Goal: Task Accomplishment & Management: Manage account settings

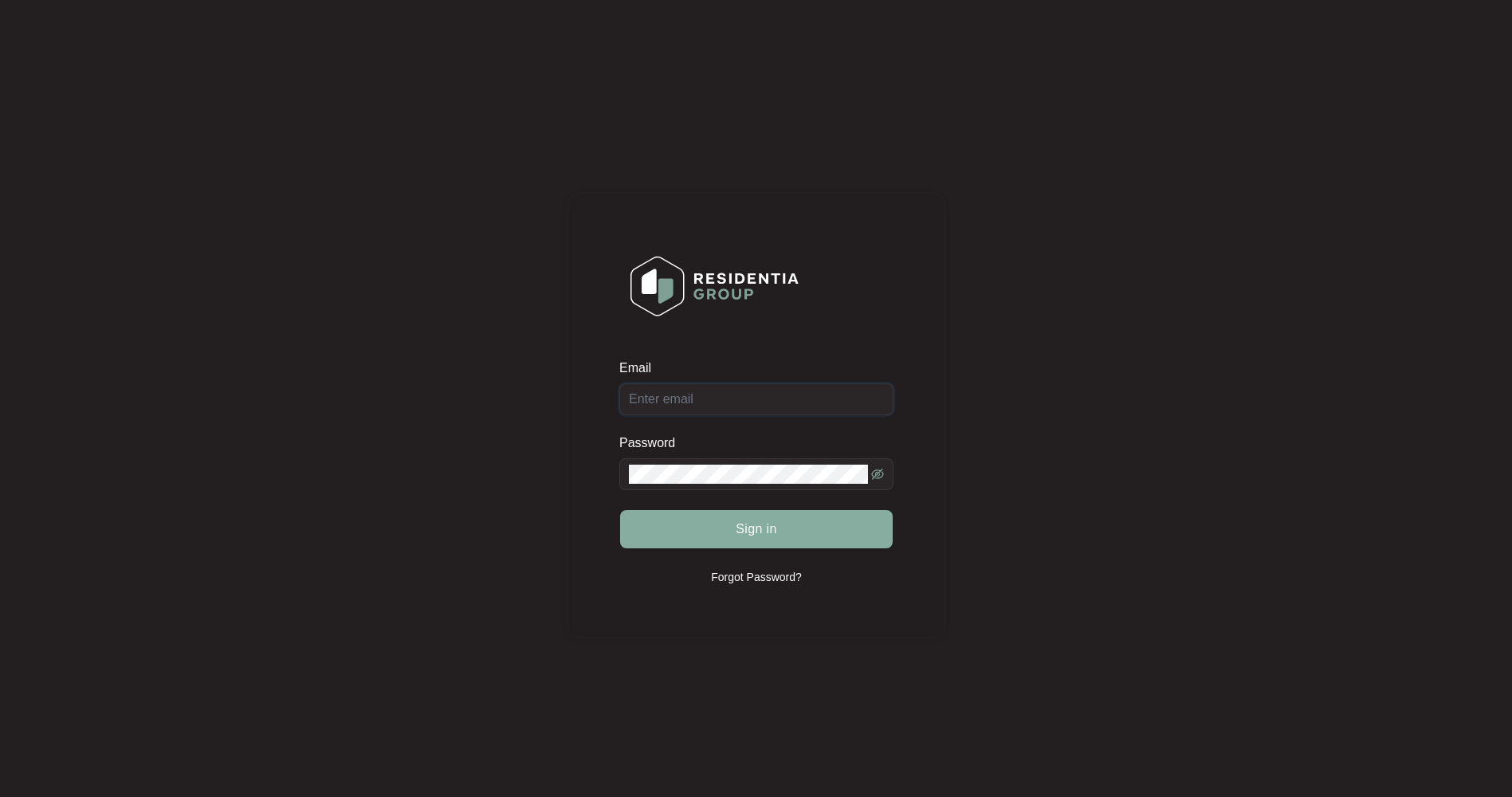
type input "[EMAIL_ADDRESS][DOMAIN_NAME]"
click at [788, 510] on button "Sign in" at bounding box center [756, 529] width 273 height 38
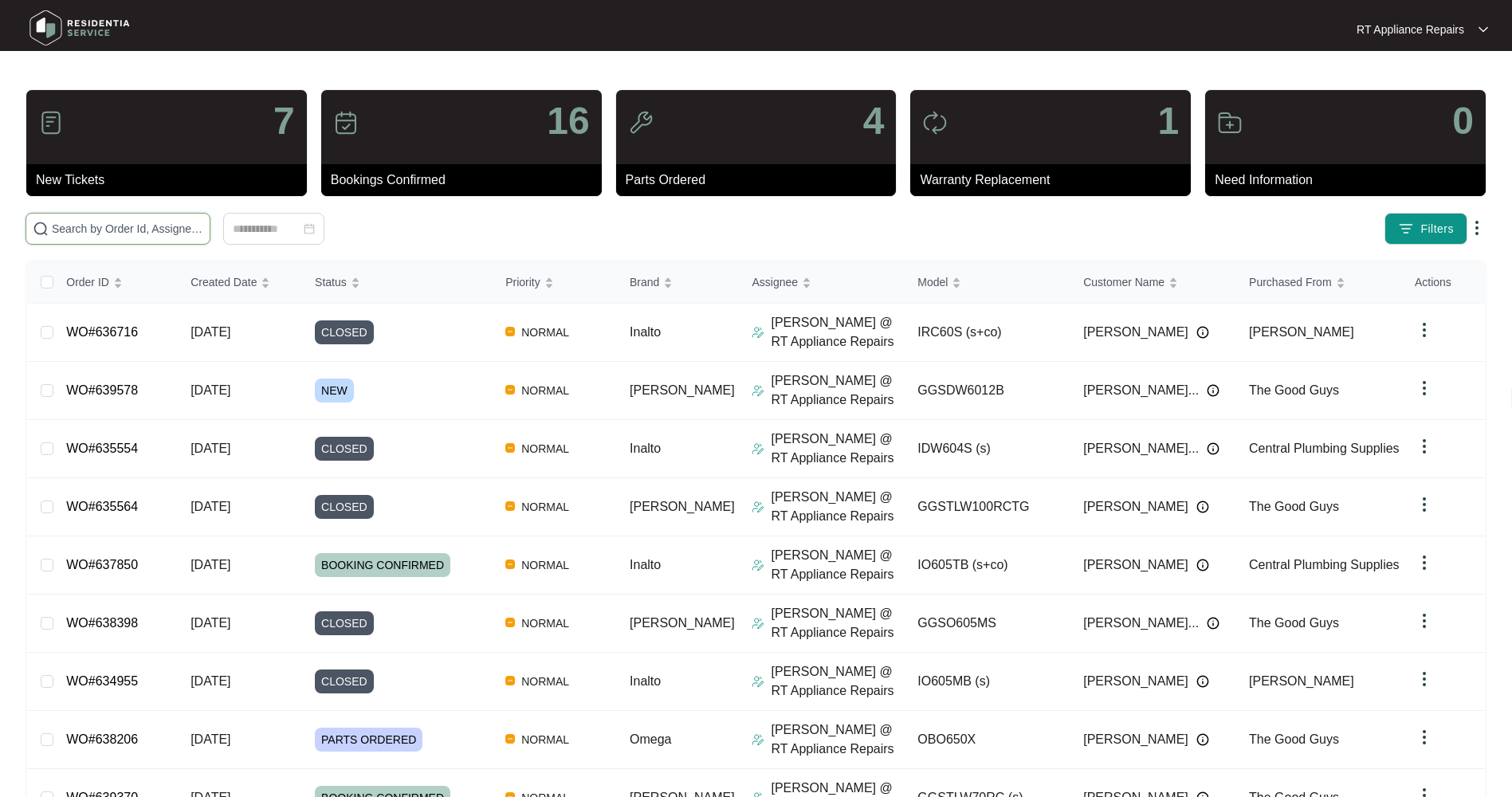
click at [102, 233] on input "text" at bounding box center [127, 229] width 151 height 18
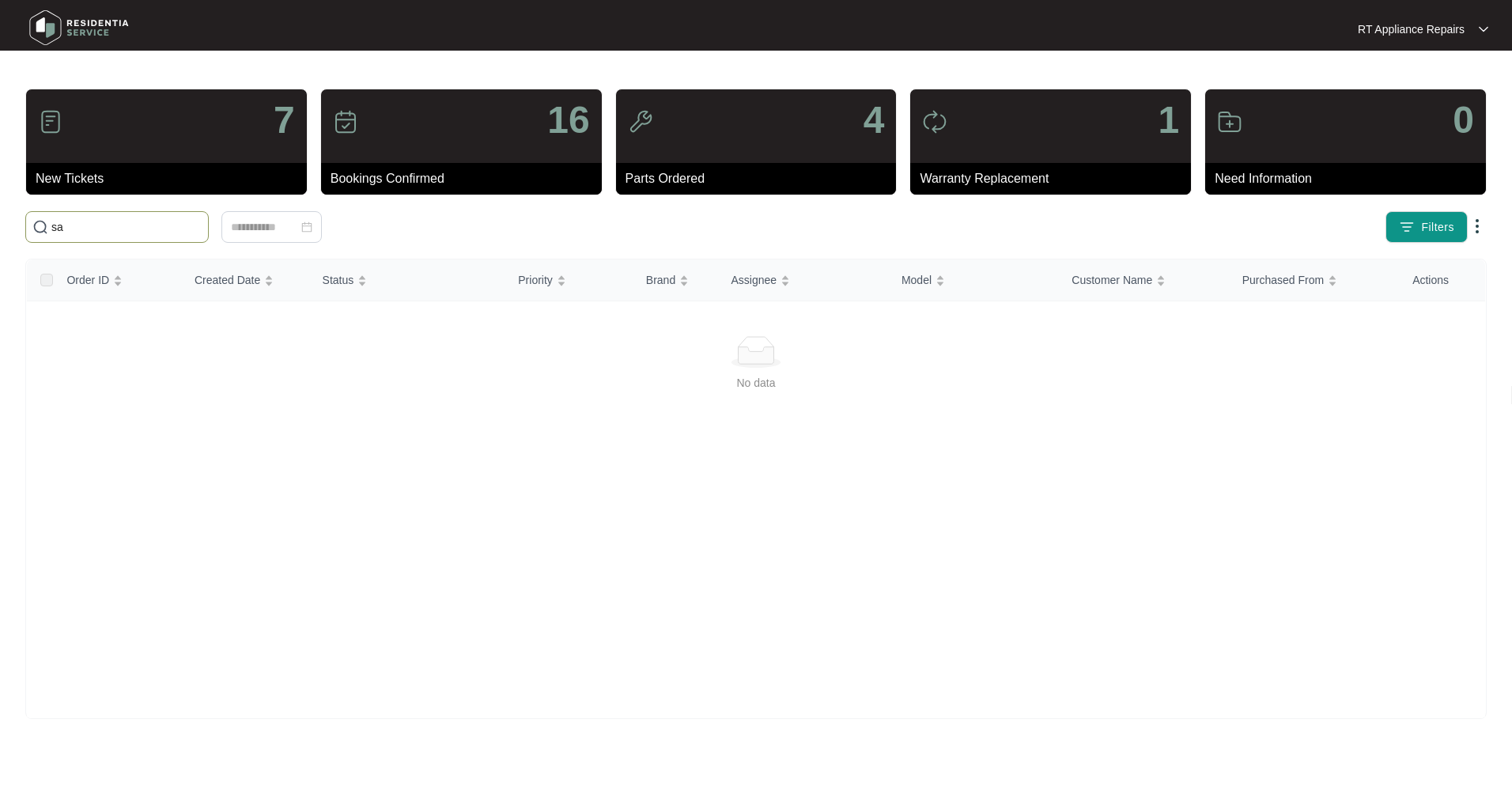
type input "s"
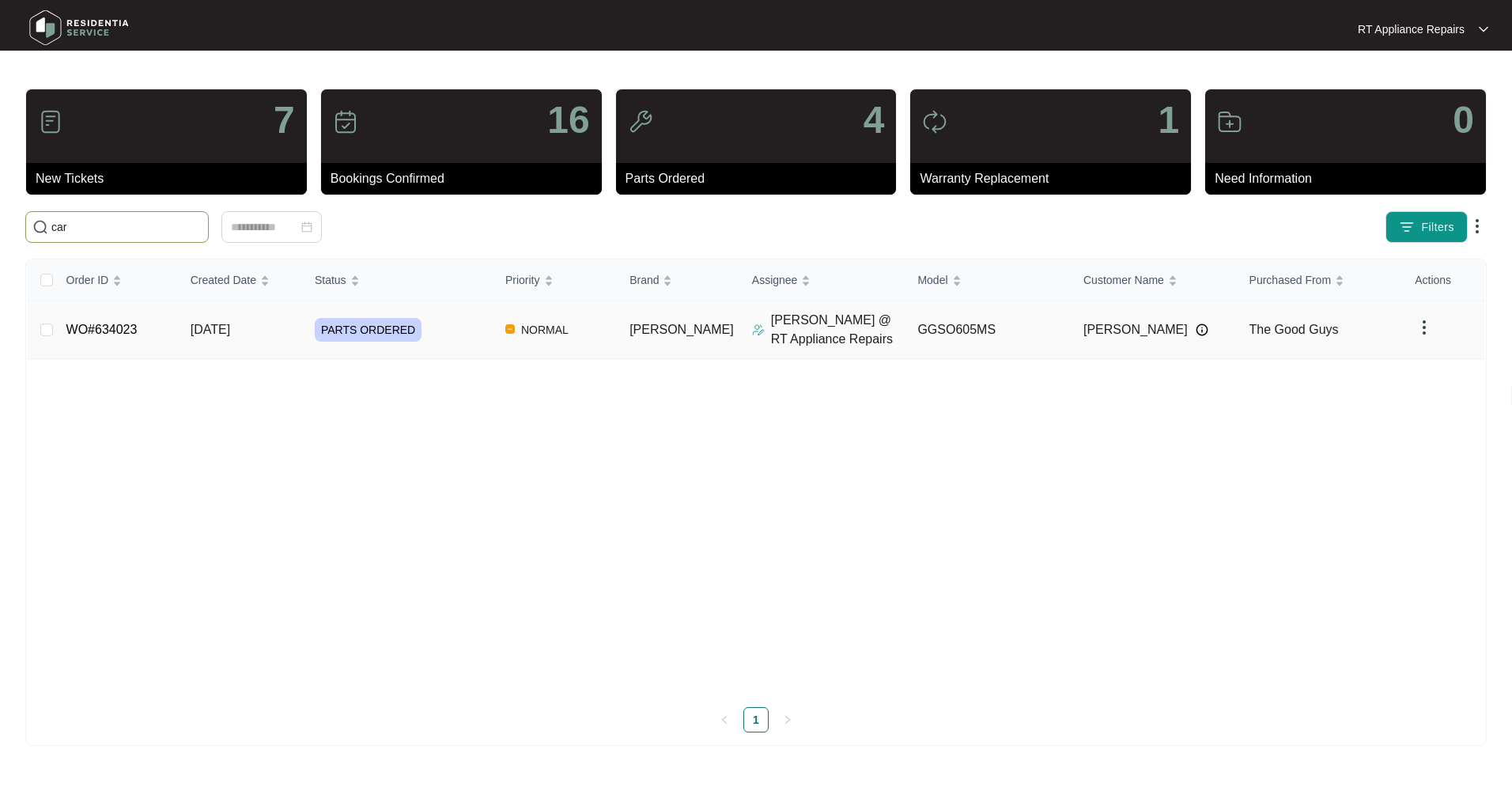
type input "car"
click at [230, 331] on span "[DATE]" at bounding box center [210, 330] width 39 height 14
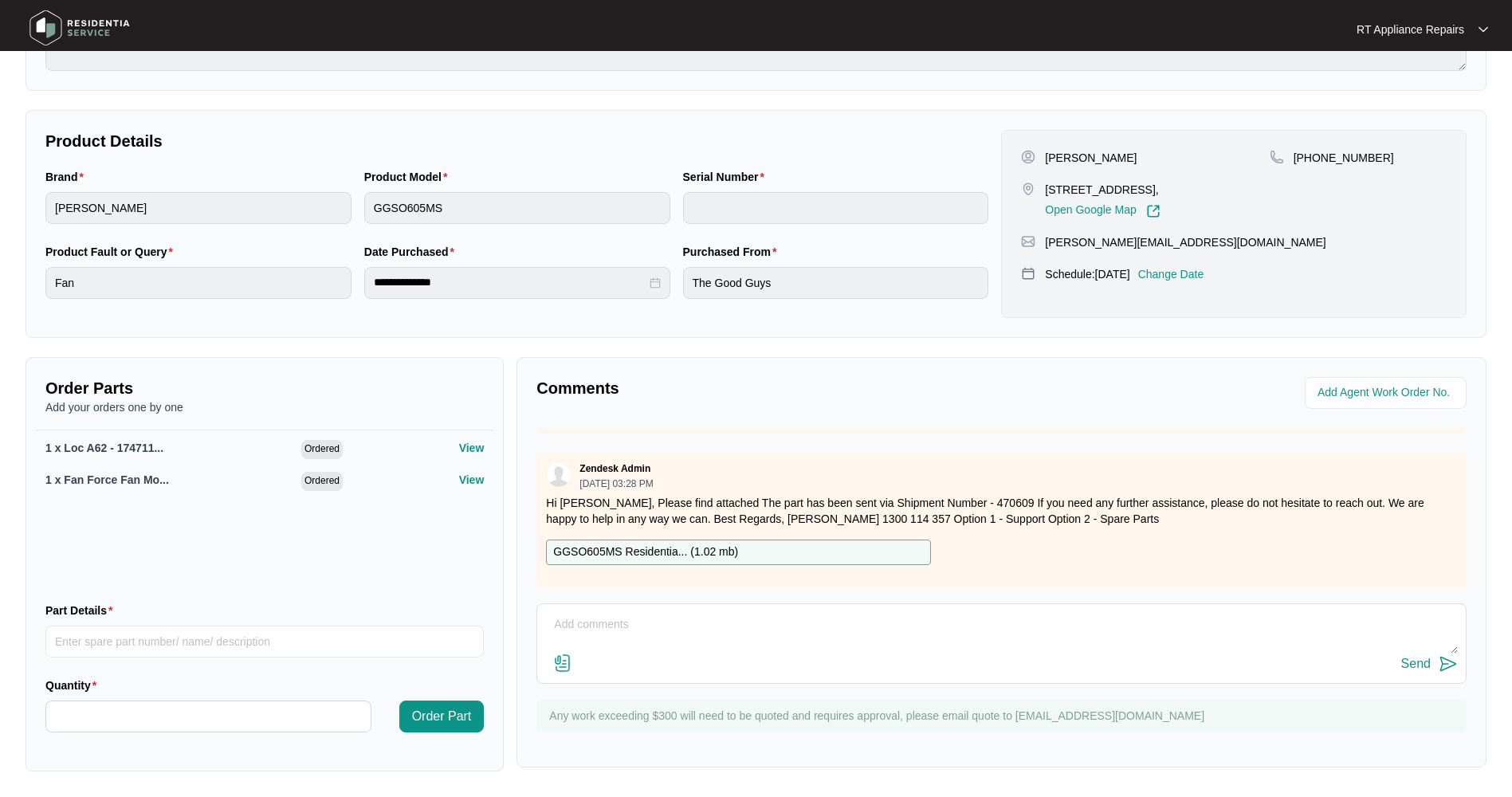
scroll to position [822, 0]
click at [859, 510] on textarea at bounding box center [1001, 633] width 912 height 42
type textarea "W"
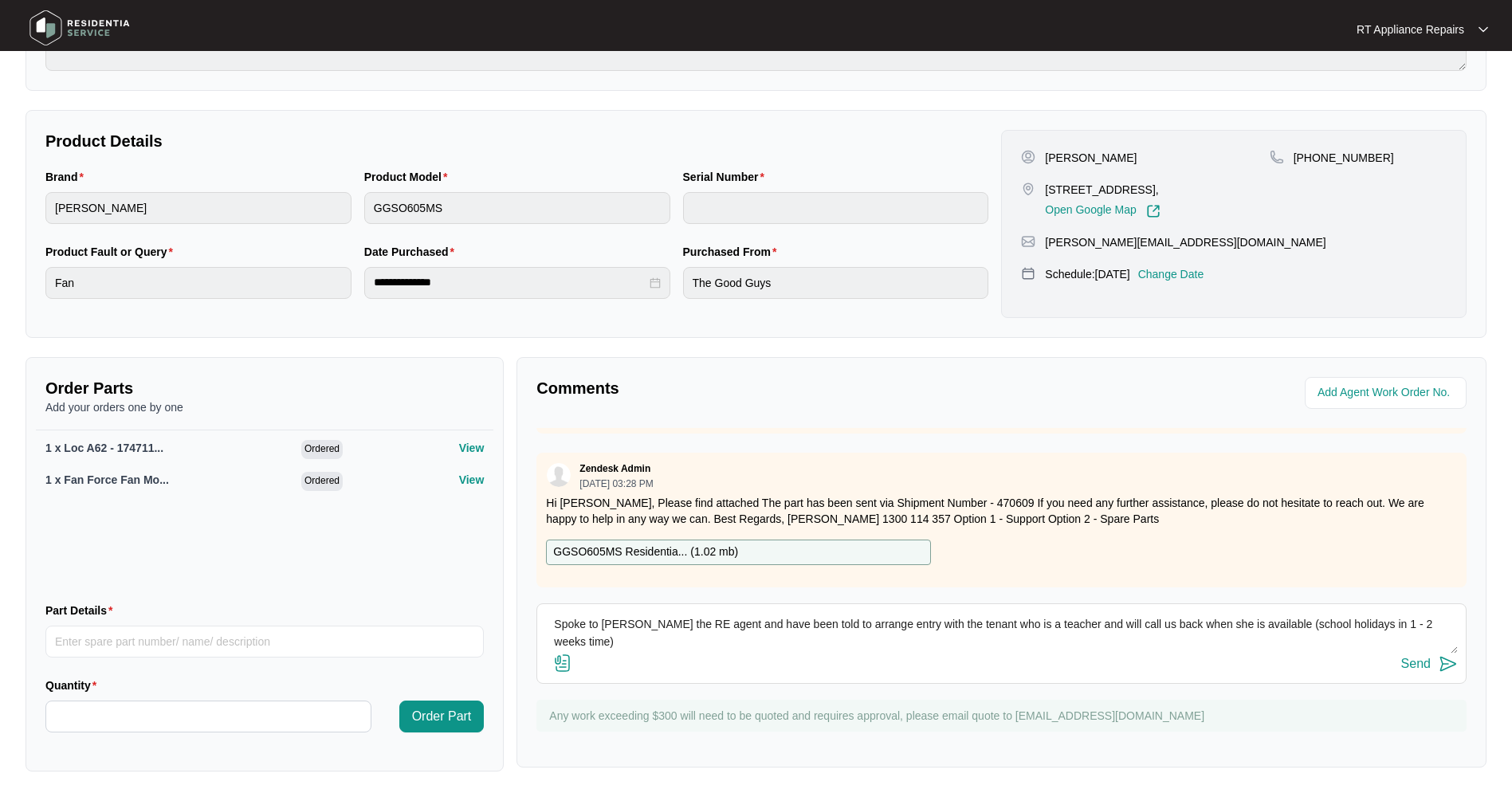
type textarea "Spoke to [PERSON_NAME] the RE agent and have been told to arrange entry with th…"
click at [1001, 510] on img at bounding box center [1447, 664] width 19 height 19
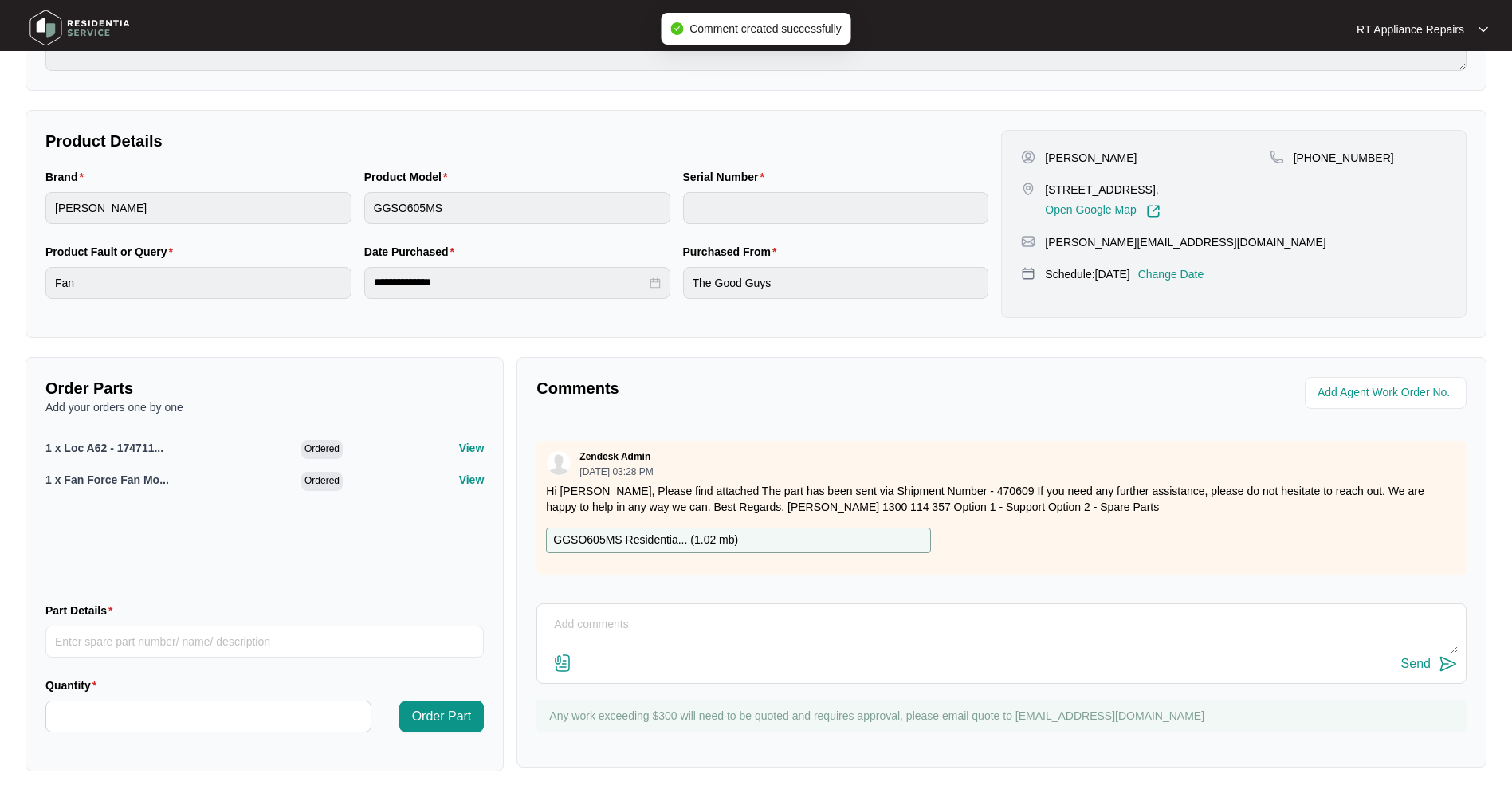
click at [1001, 275] on p "Change Date" at bounding box center [1171, 275] width 66 height 16
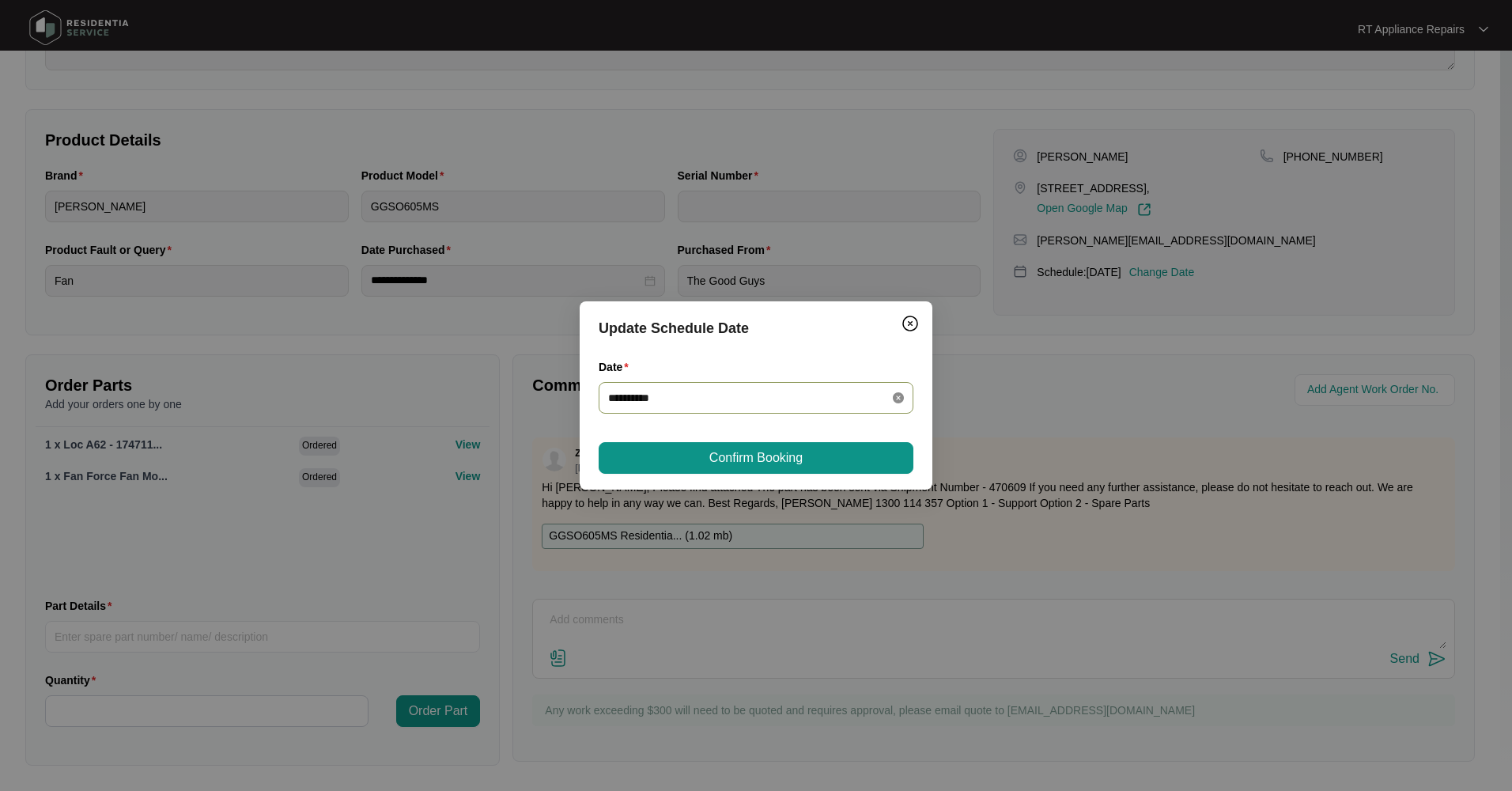
click at [898, 400] on icon "close-circle" at bounding box center [897, 397] width 11 height 11
click at [895, 400] on div at bounding box center [756, 398] width 296 height 18
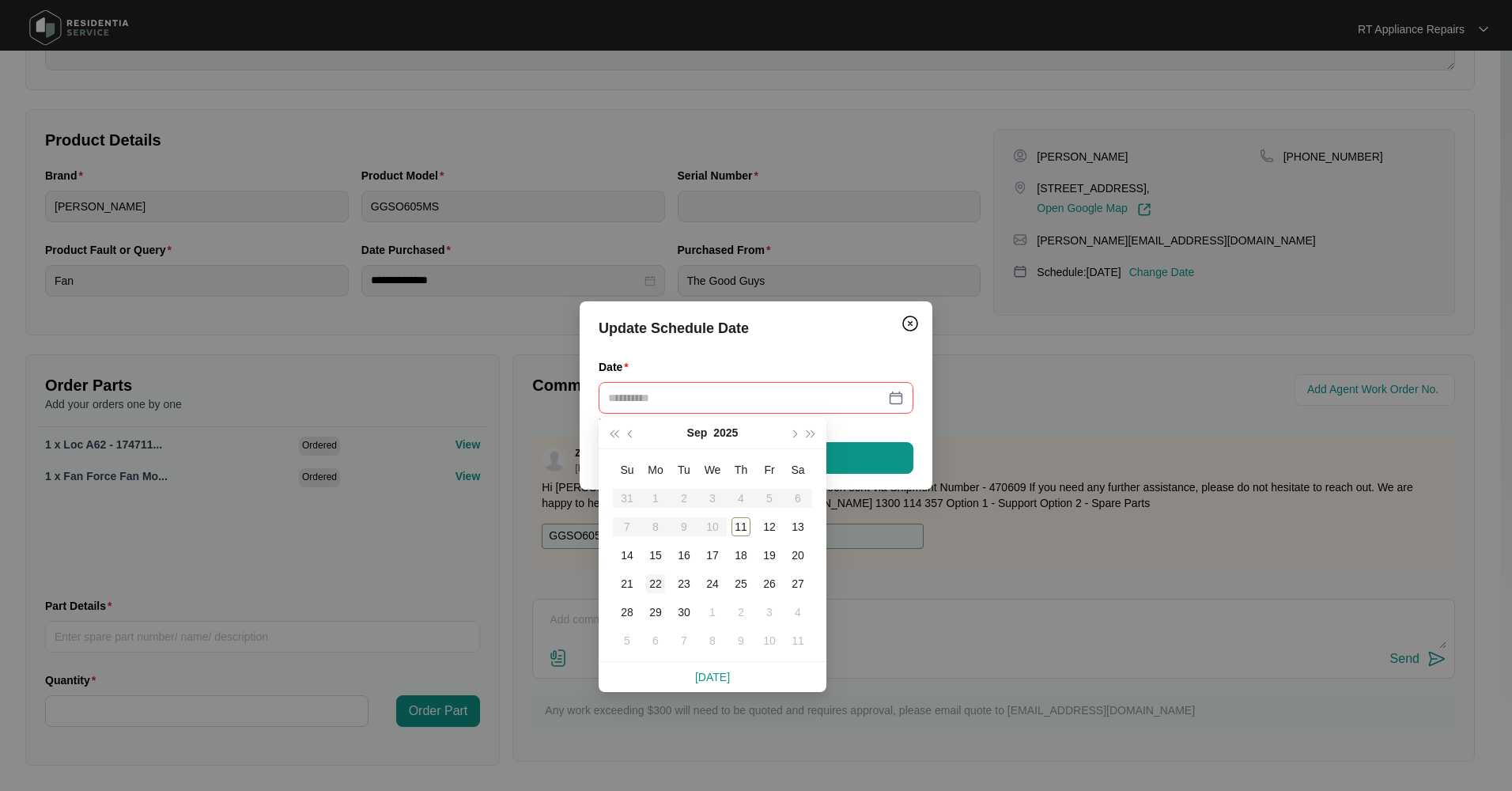
click at [658, 507] on div "22" at bounding box center [654, 584] width 19 height 19
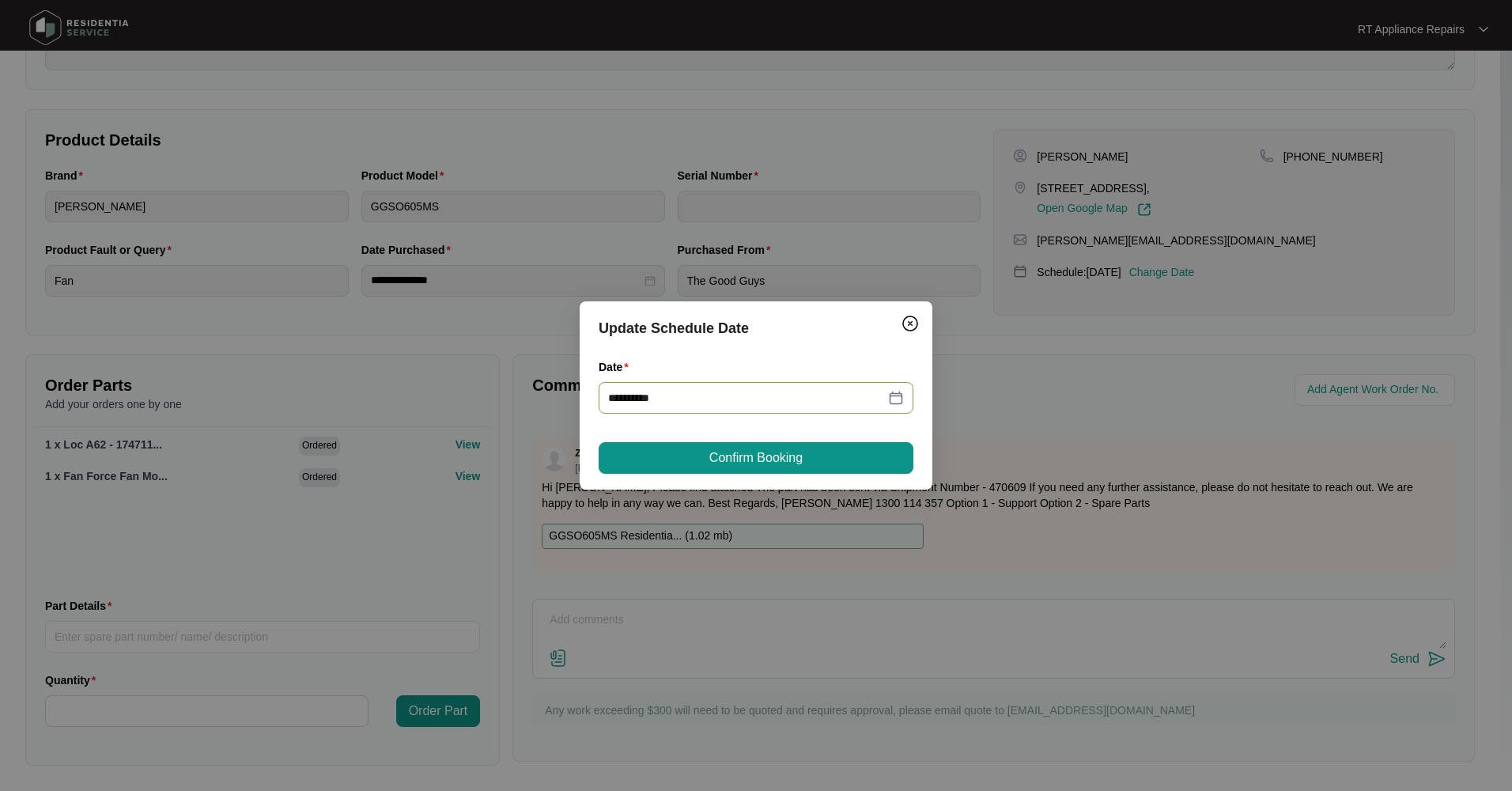
type input "**********"
click at [779, 457] on span "Confirm Booking" at bounding box center [756, 457] width 94 height 19
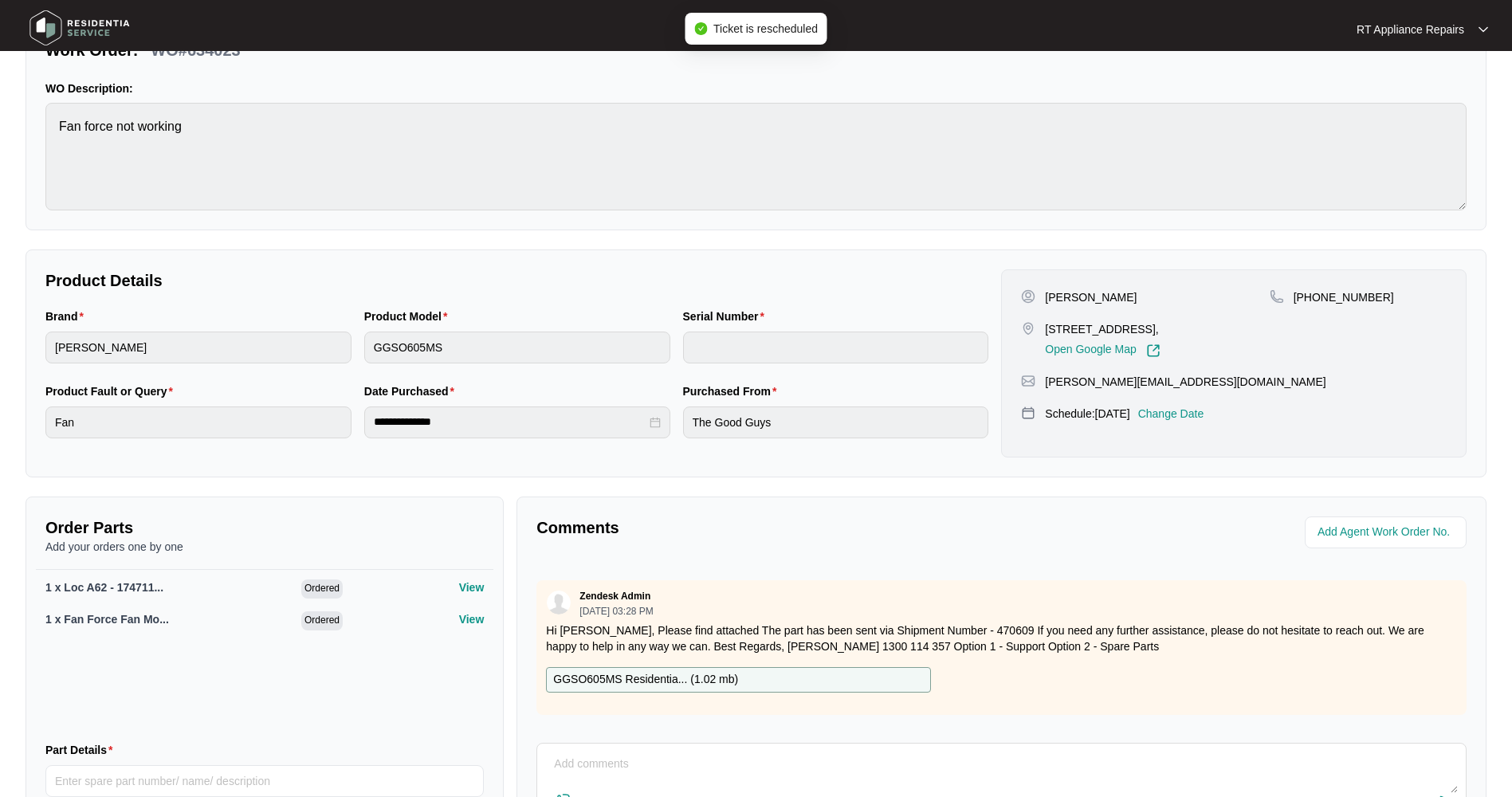
scroll to position [0, 0]
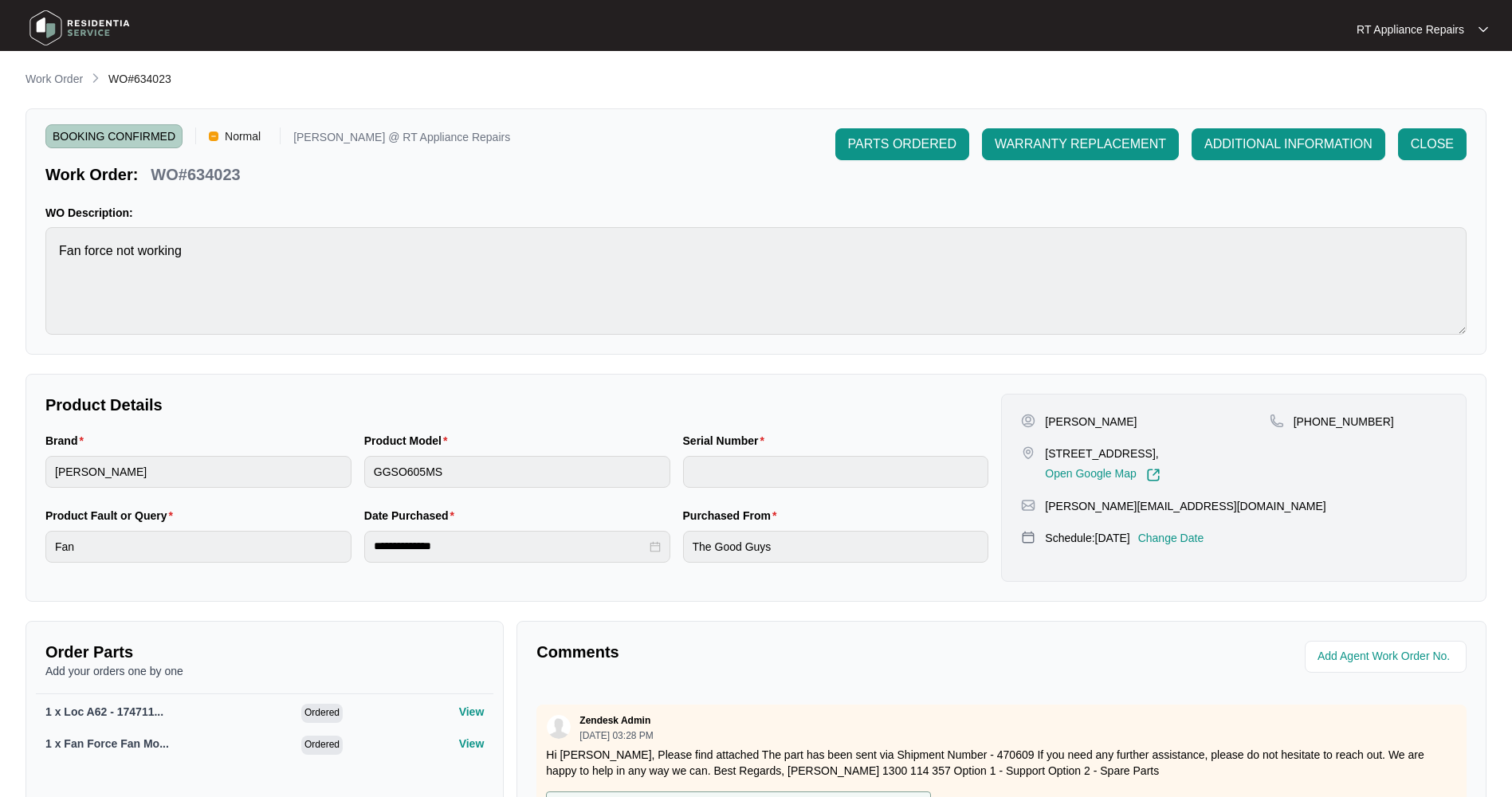
click at [1001, 33] on p "RT Appliance Repairs" at bounding box center [1410, 30] width 107 height 16
click at [1001, 83] on p "Log Out" at bounding box center [1434, 85] width 81 height 16
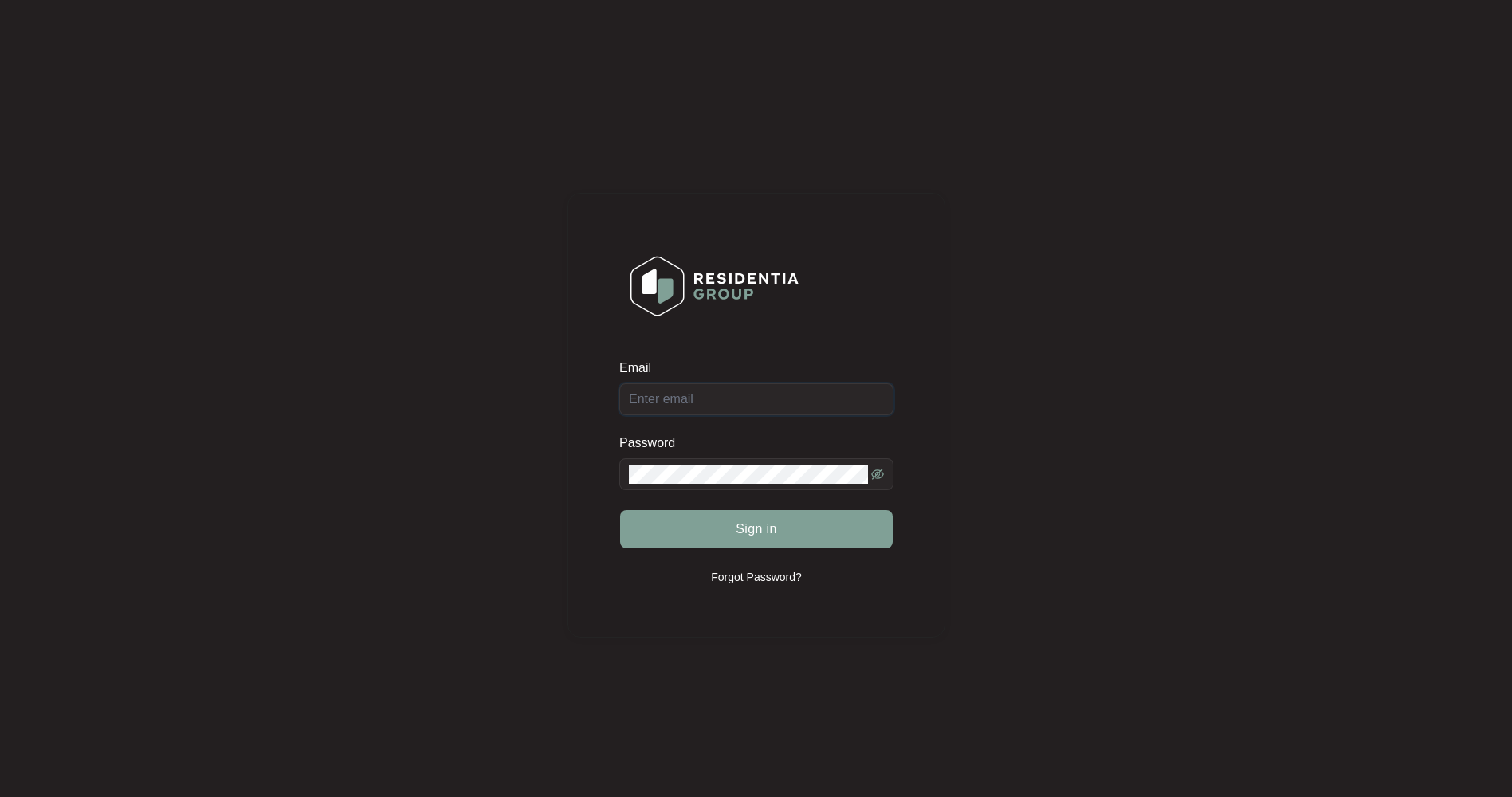
type input "[EMAIL_ADDRESS][DOMAIN_NAME]"
click at [674, 396] on input "[EMAIL_ADDRESS][DOMAIN_NAME]" at bounding box center [756, 399] width 275 height 32
click at [727, 528] on button "Sign in" at bounding box center [756, 529] width 273 height 38
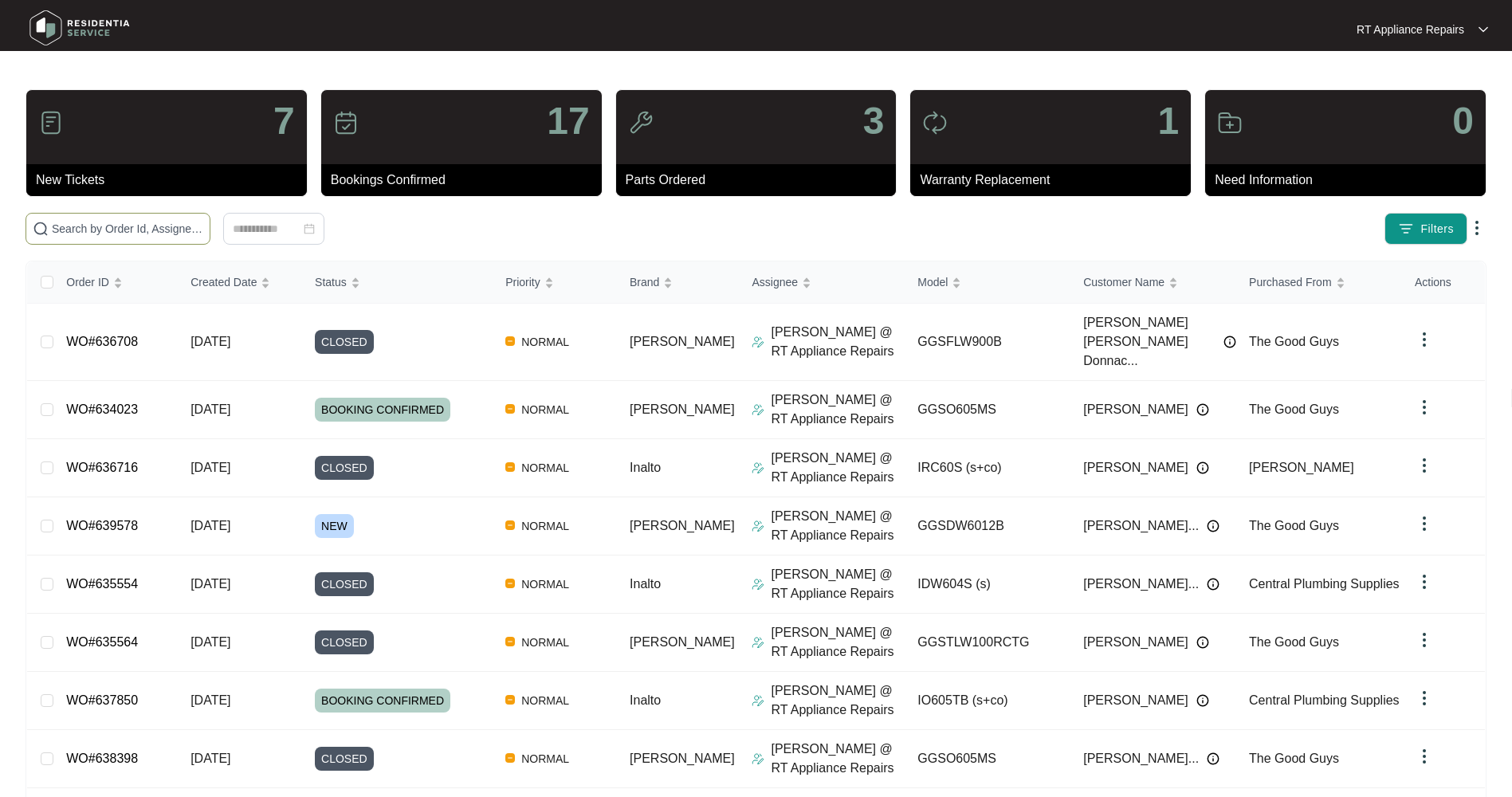
click at [143, 233] on input "text" at bounding box center [127, 229] width 151 height 18
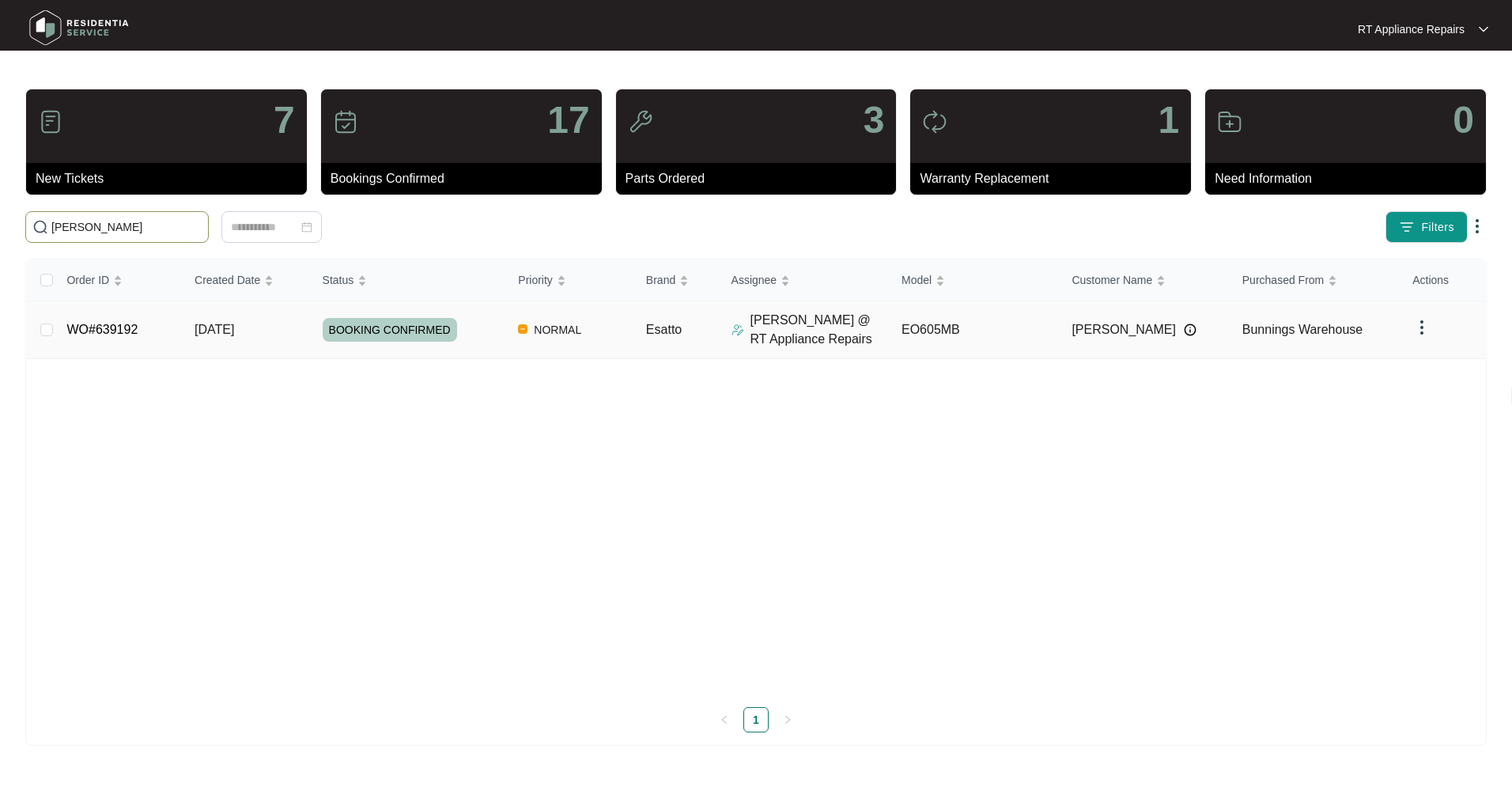
type input "craig"
click at [234, 335] on span "[DATE]" at bounding box center [214, 330] width 39 height 14
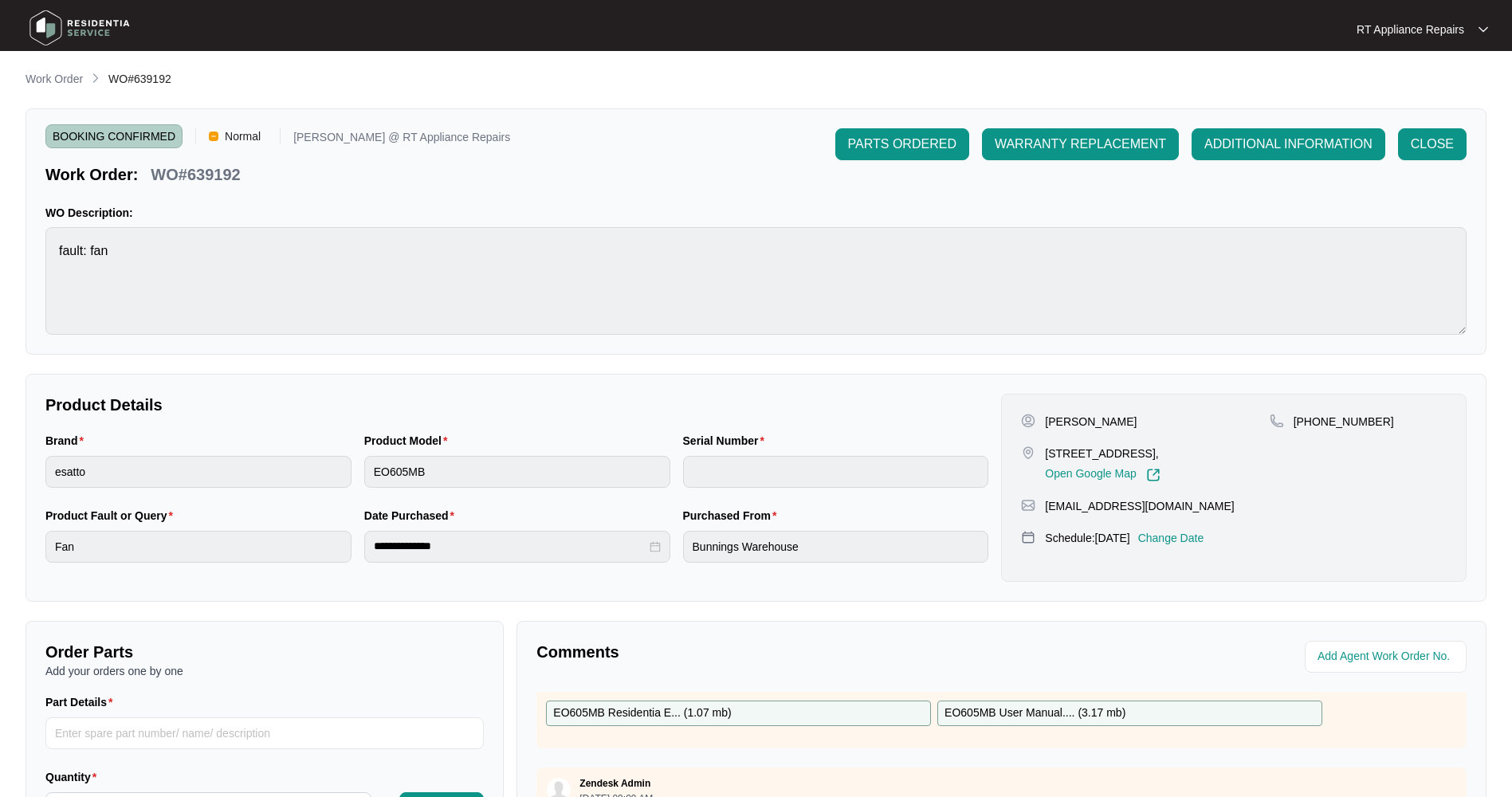
click at [1428, 30] on p "RT Appliance Repairs" at bounding box center [1410, 30] width 107 height 16
click at [1424, 82] on p "Log Out" at bounding box center [1434, 85] width 81 height 16
